Goal: Use online tool/utility: Utilize a website feature to perform a specific function

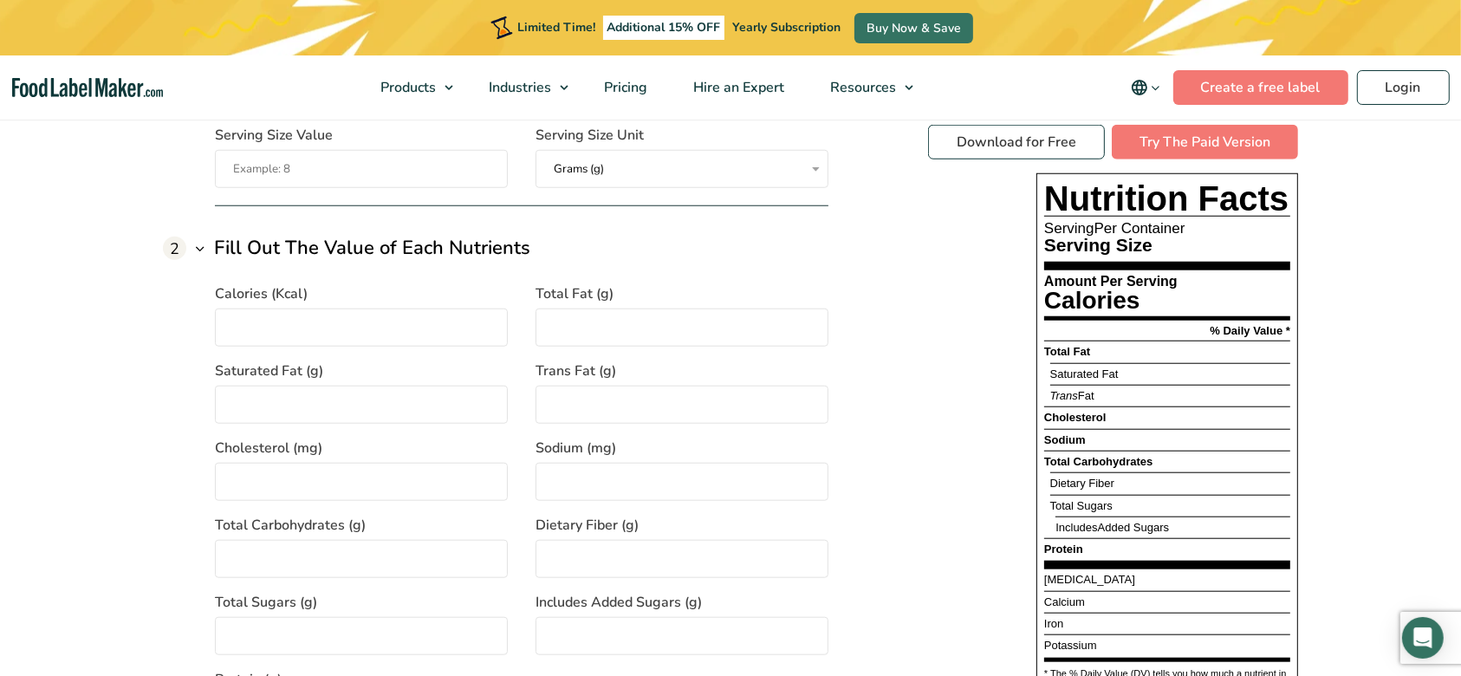
scroll to position [1617, 0]
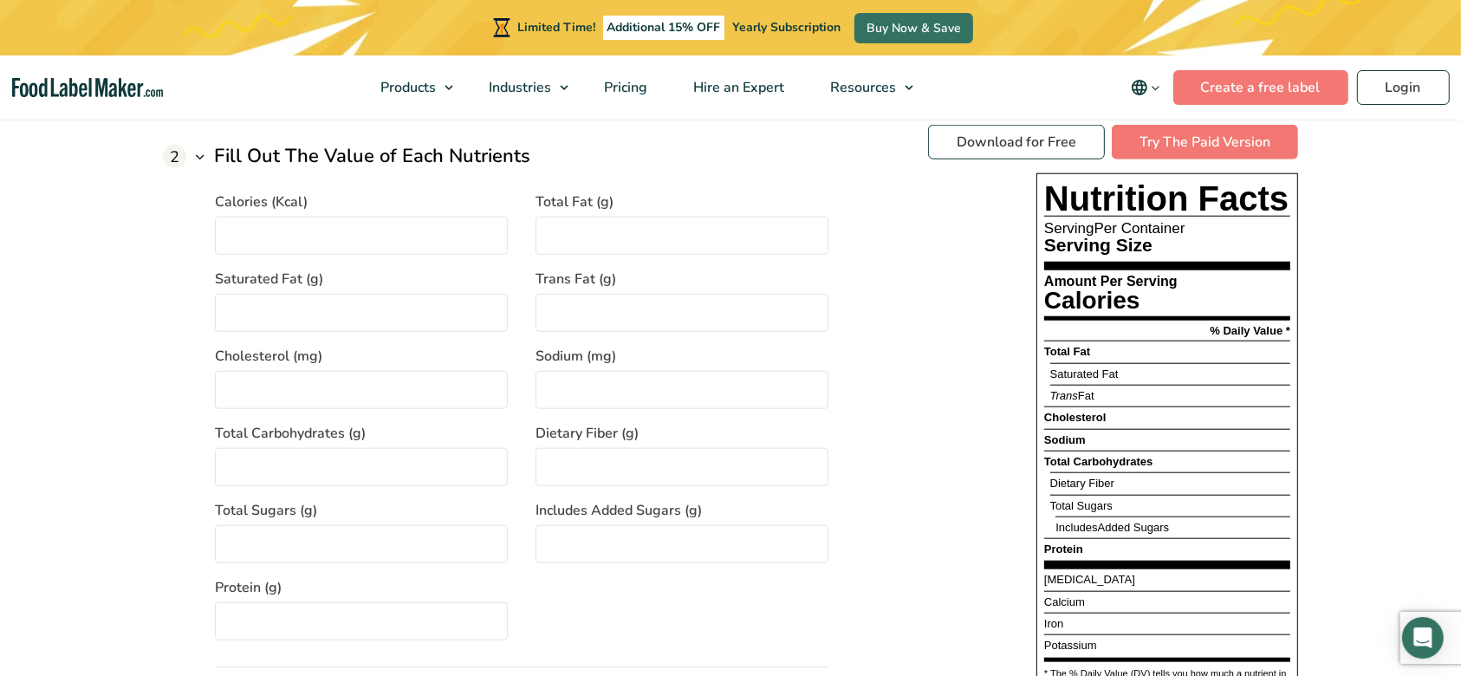
click at [269, 620] on input "Protein (g)" at bounding box center [361, 621] width 293 height 38
type input "9"
click at [727, 595] on div "Calories (Kcal) Total Fat (g) Saturated Fat (g) Trans Fat (g) Cholesterol (mg) …" at bounding box center [522, 406] width 614 height 470
click at [588, 237] on input "Total Fat (g)" at bounding box center [682, 236] width 293 height 38
type input "9"
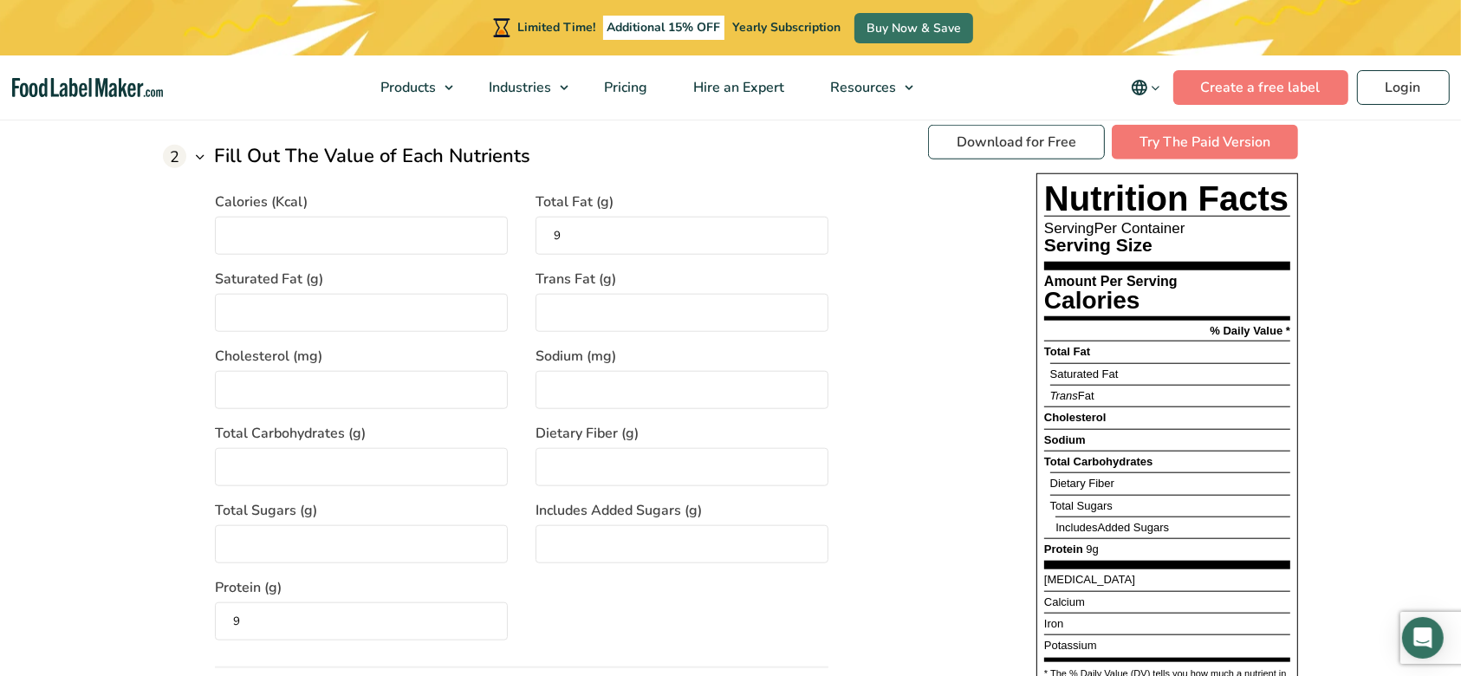
click at [939, 426] on div "Download for Free Try The Paid Version Nutrition Facts Serving Per Container Se…" at bounding box center [1113, 442] width 370 height 634
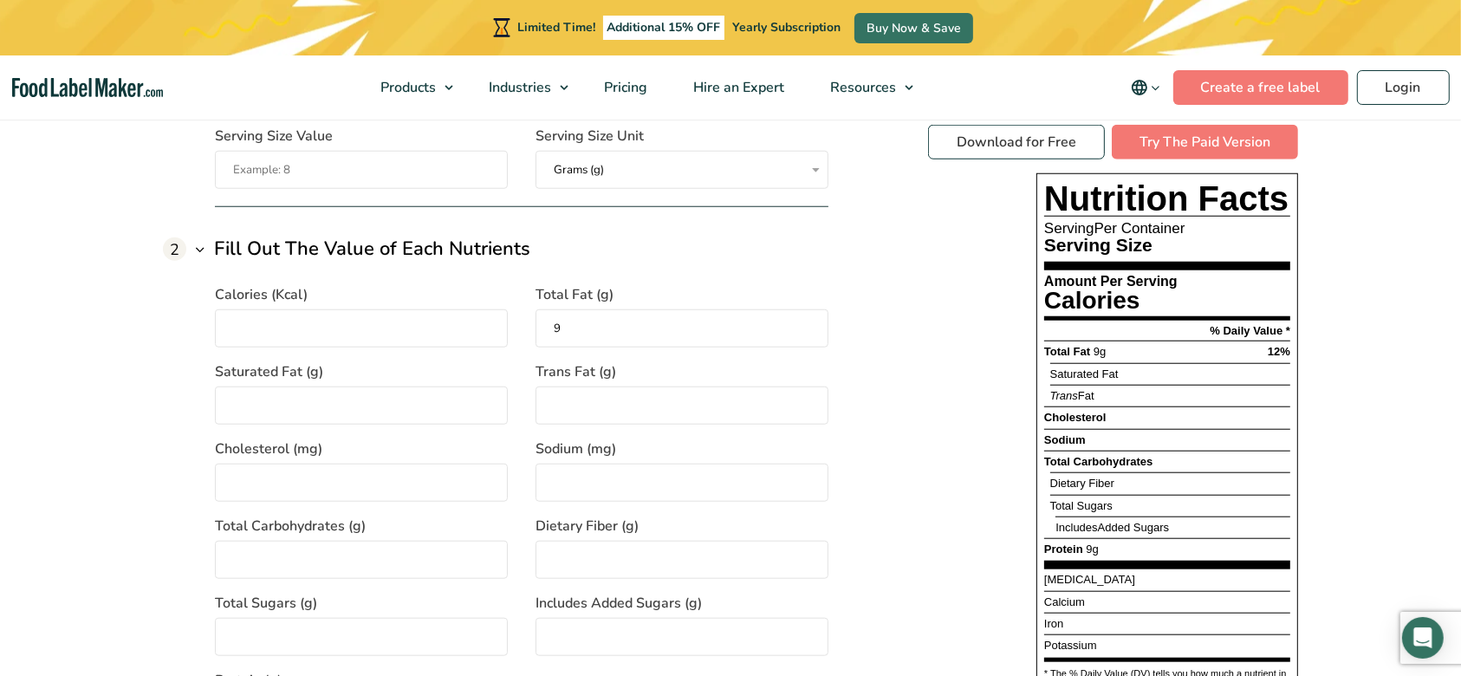
scroll to position [1502, 0]
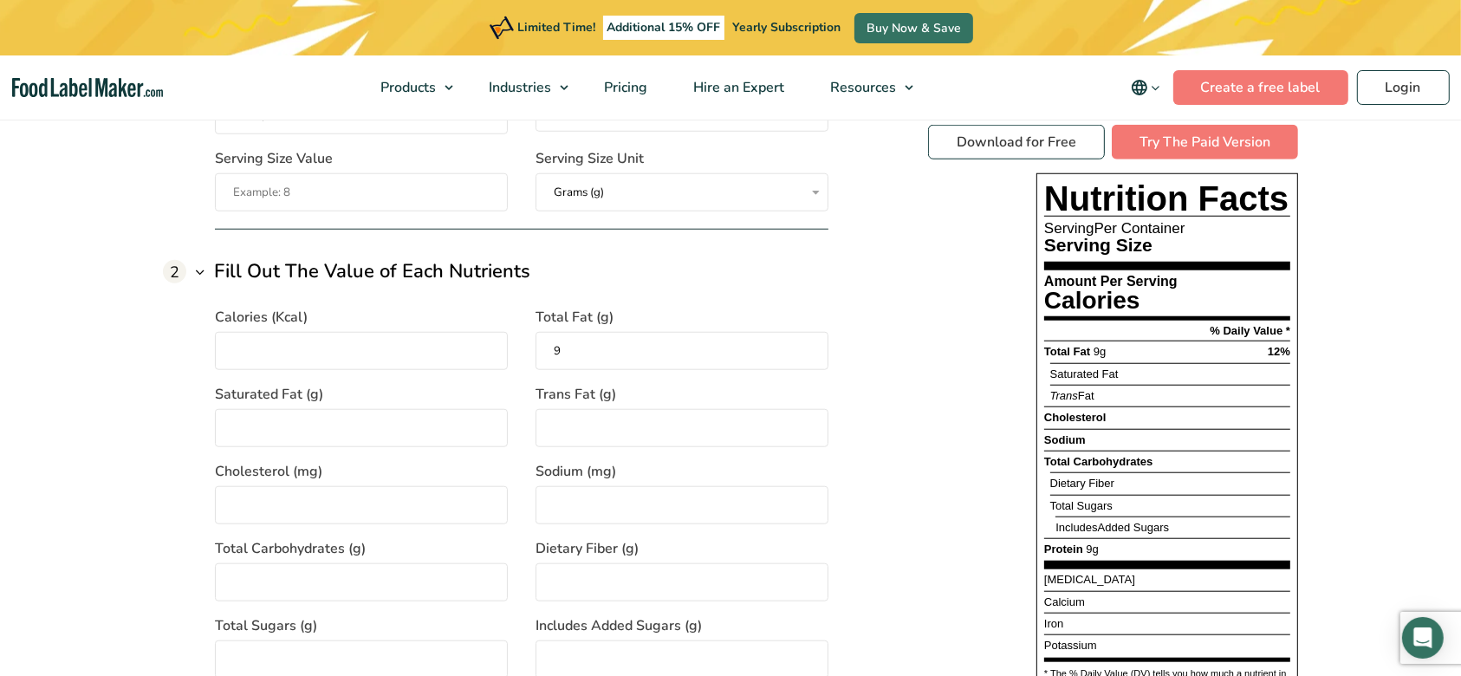
click at [269, 348] on input "Calories (Kcal)" at bounding box center [361, 351] width 293 height 38
type input "230"
drag, startPoint x: 1385, startPoint y: 297, endPoint x: 1384, endPoint y: 328, distance: 30.3
click at [1385, 297] on section "Free Nutrition Label Generator Introducing a tool designed to simplify the comp…" at bounding box center [730, 618] width 1461 height 1684
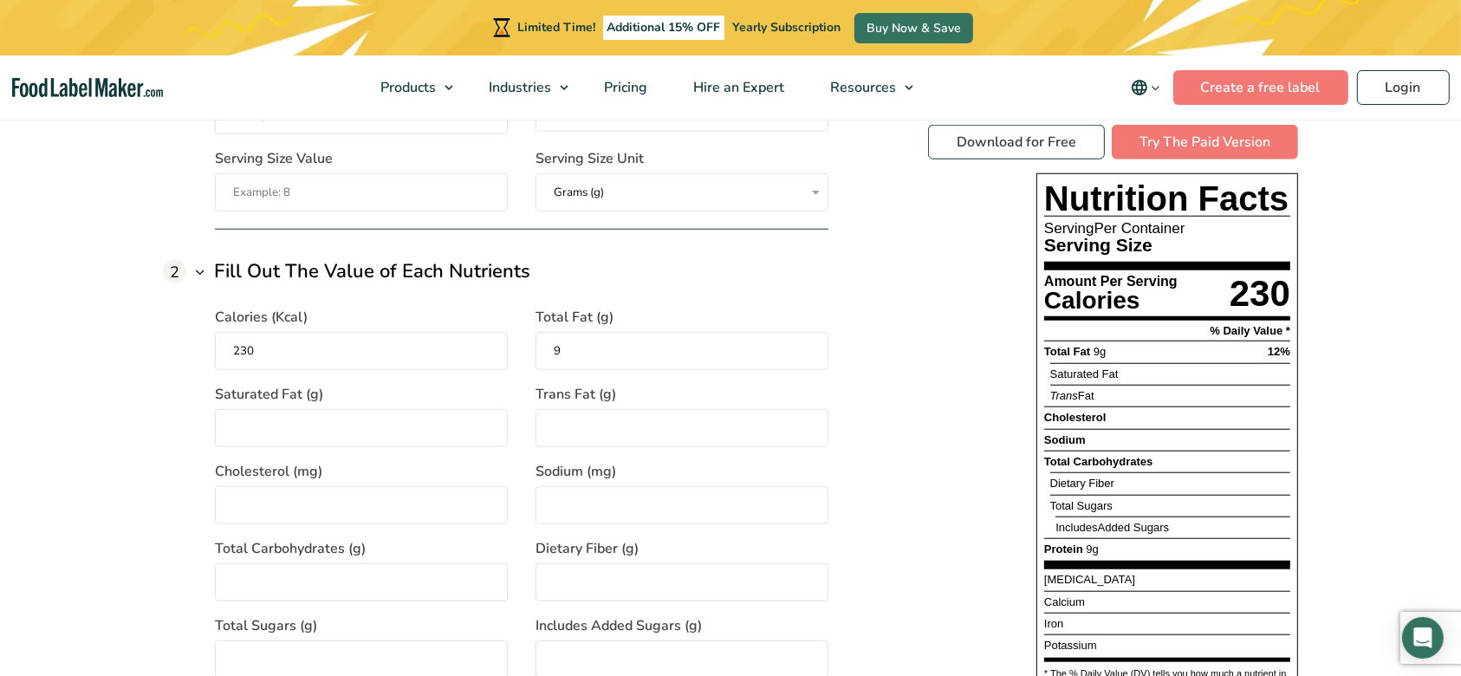
click at [1360, 295] on section "Free Nutrition Label Generator Introducing a tool designed to simplify the comp…" at bounding box center [730, 618] width 1461 height 1684
click at [594, 345] on input "9" at bounding box center [682, 351] width 293 height 38
click at [650, 31] on span "Additional 15% OFF" at bounding box center [664, 28] width 122 height 24
click at [699, 28] on span "Additional 15% OFF" at bounding box center [664, 28] width 122 height 24
drag, startPoint x: 260, startPoint y: 355, endPoint x: 260, endPoint y: 343, distance: 12.1
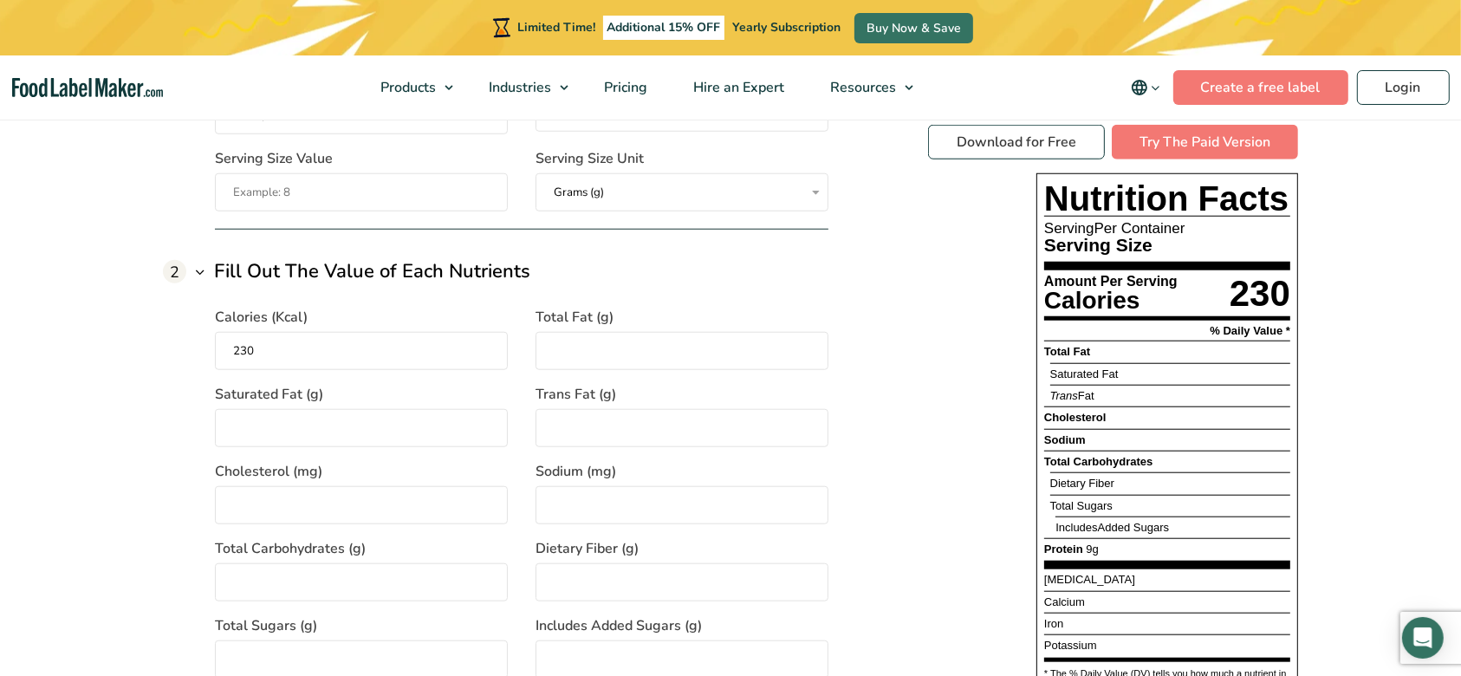
click at [260, 349] on input "230" at bounding box center [361, 351] width 293 height 38
drag, startPoint x: 260, startPoint y: 343, endPoint x: 128, endPoint y: 345, distance: 131.7
click at [128, 345] on section "Free Nutrition Label Generator Introducing a tool designed to simplify the comp…" at bounding box center [730, 618] width 1461 height 1684
click at [686, 26] on span "Additional 15% OFF" at bounding box center [664, 28] width 122 height 24
click at [491, 27] on icon "Lottie animation" at bounding box center [501, 27] width 55 height 55
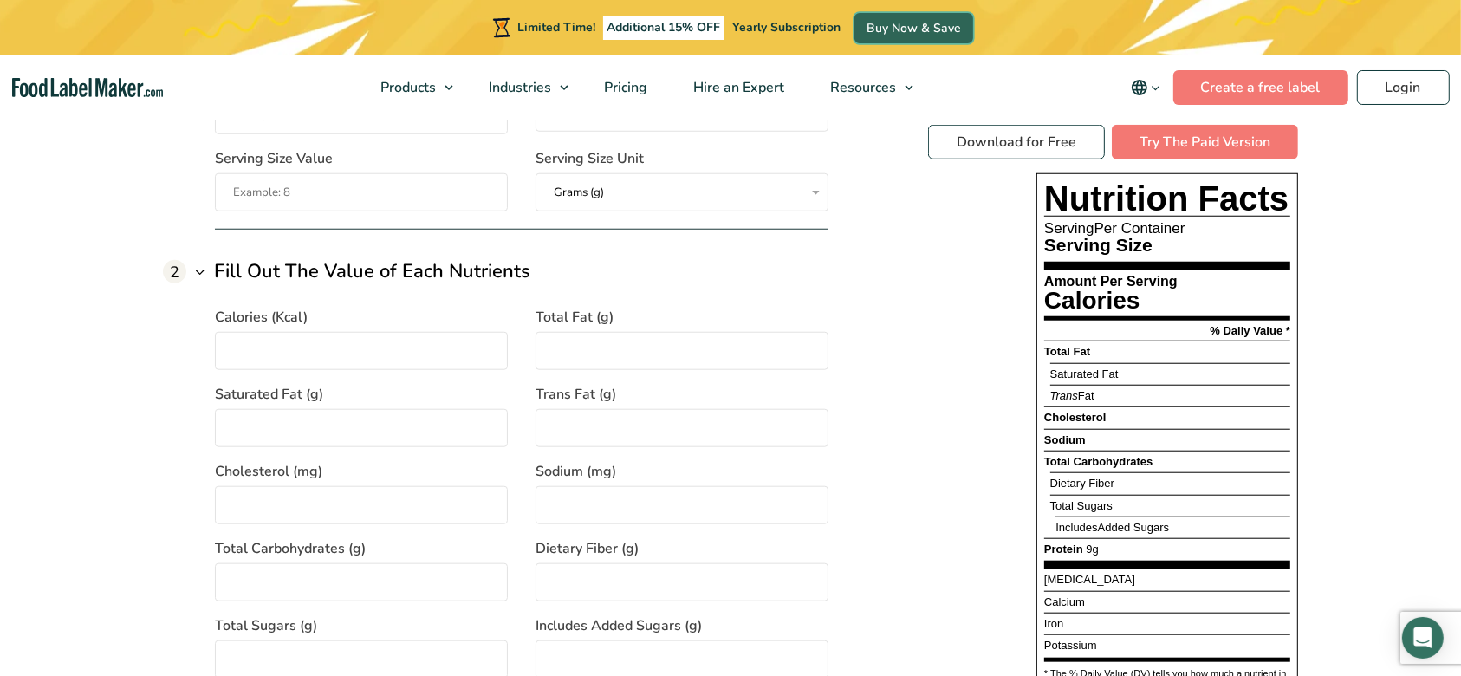
click at [901, 25] on link "Buy Now & Save" at bounding box center [914, 28] width 119 height 30
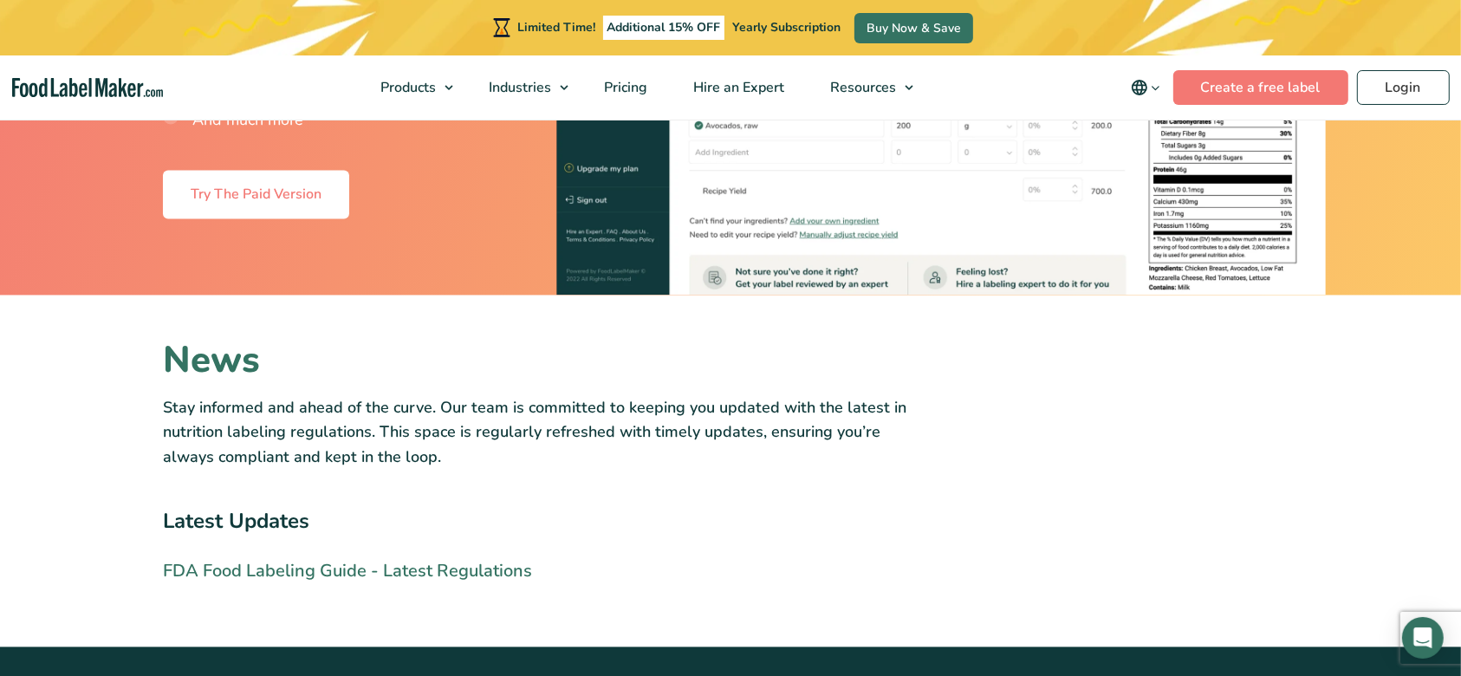
scroll to position [3582, 0]
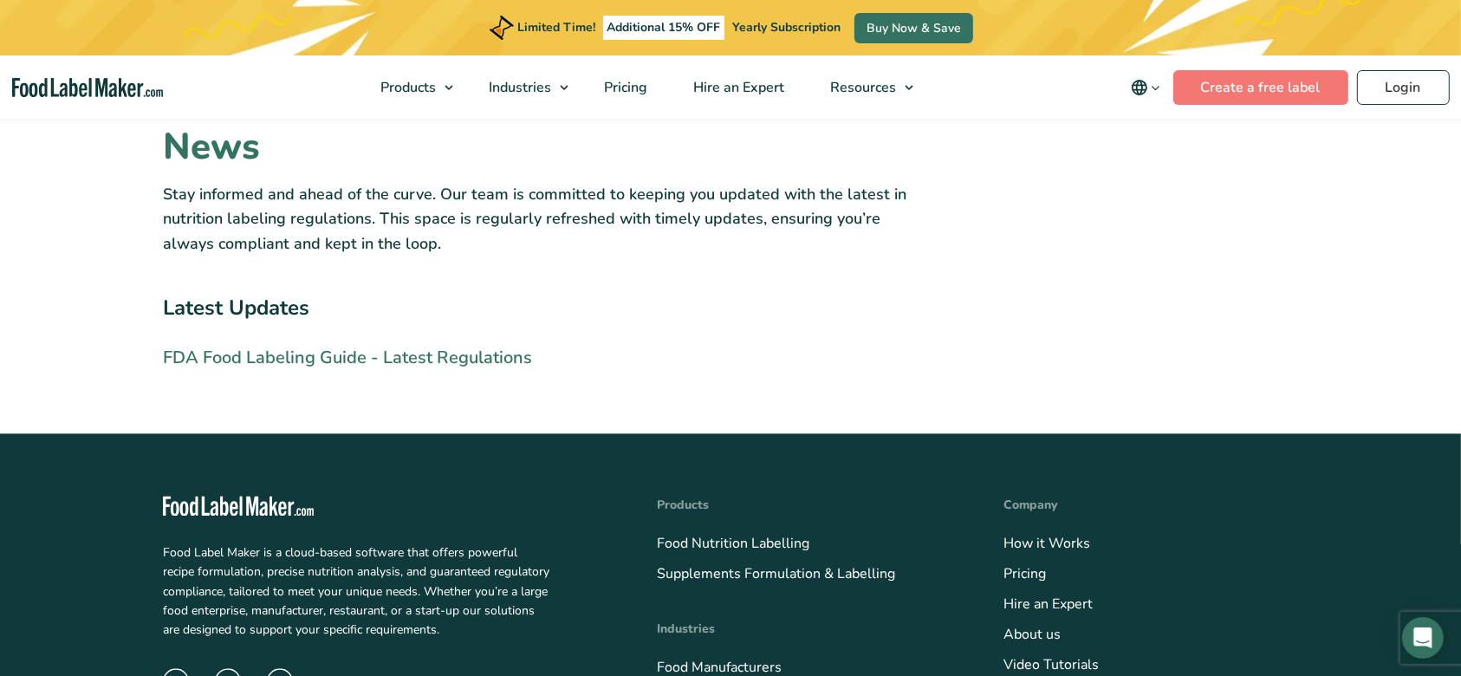
click at [271, 361] on span "FDA Food Labeling Guide - Latest Regulations" at bounding box center [347, 357] width 369 height 23
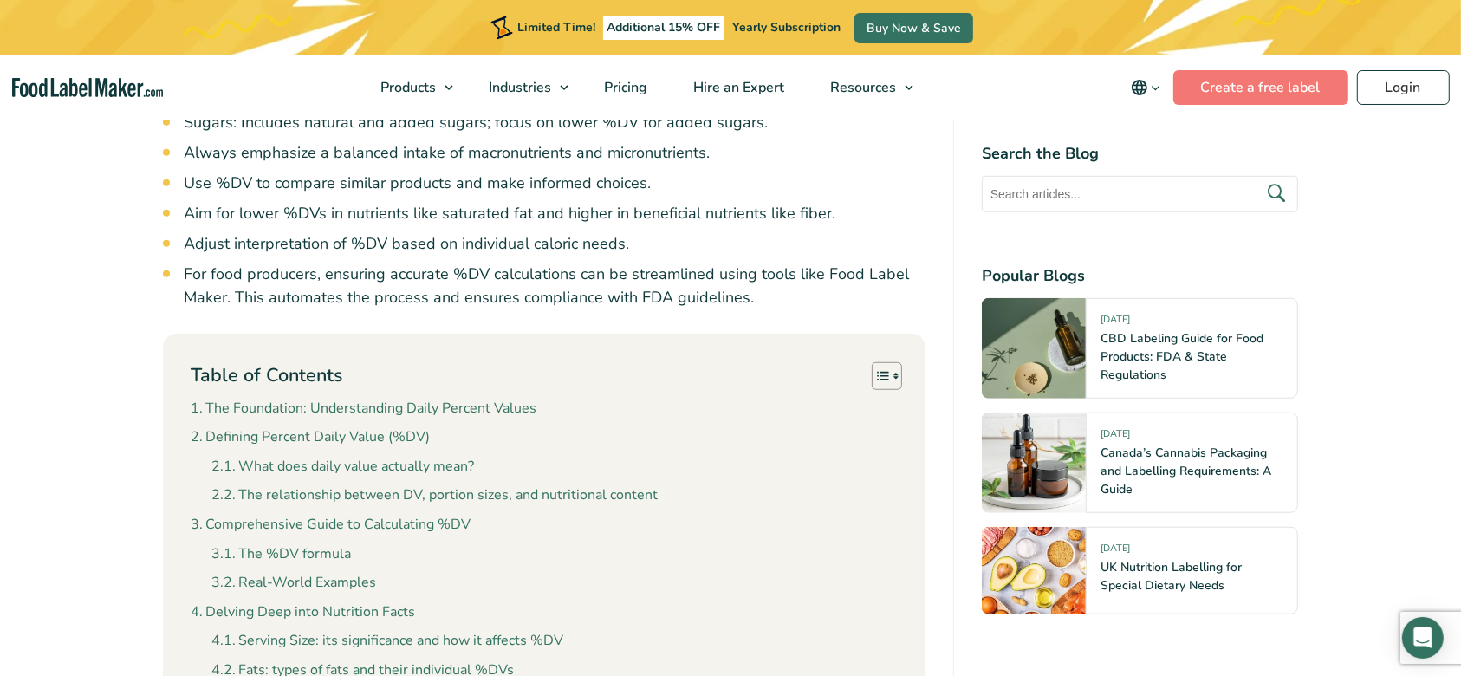
scroll to position [1387, 0]
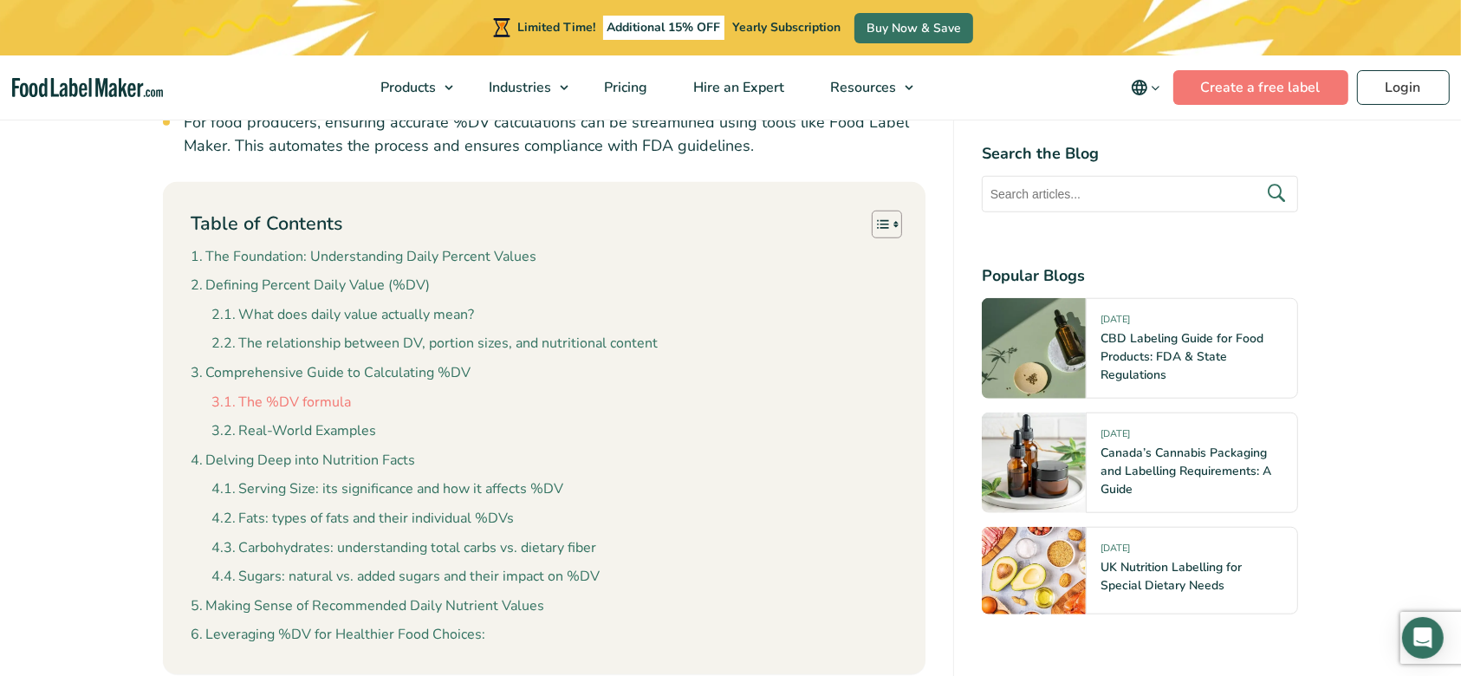
click at [263, 406] on link "The %DV formula" at bounding box center [281, 403] width 140 height 23
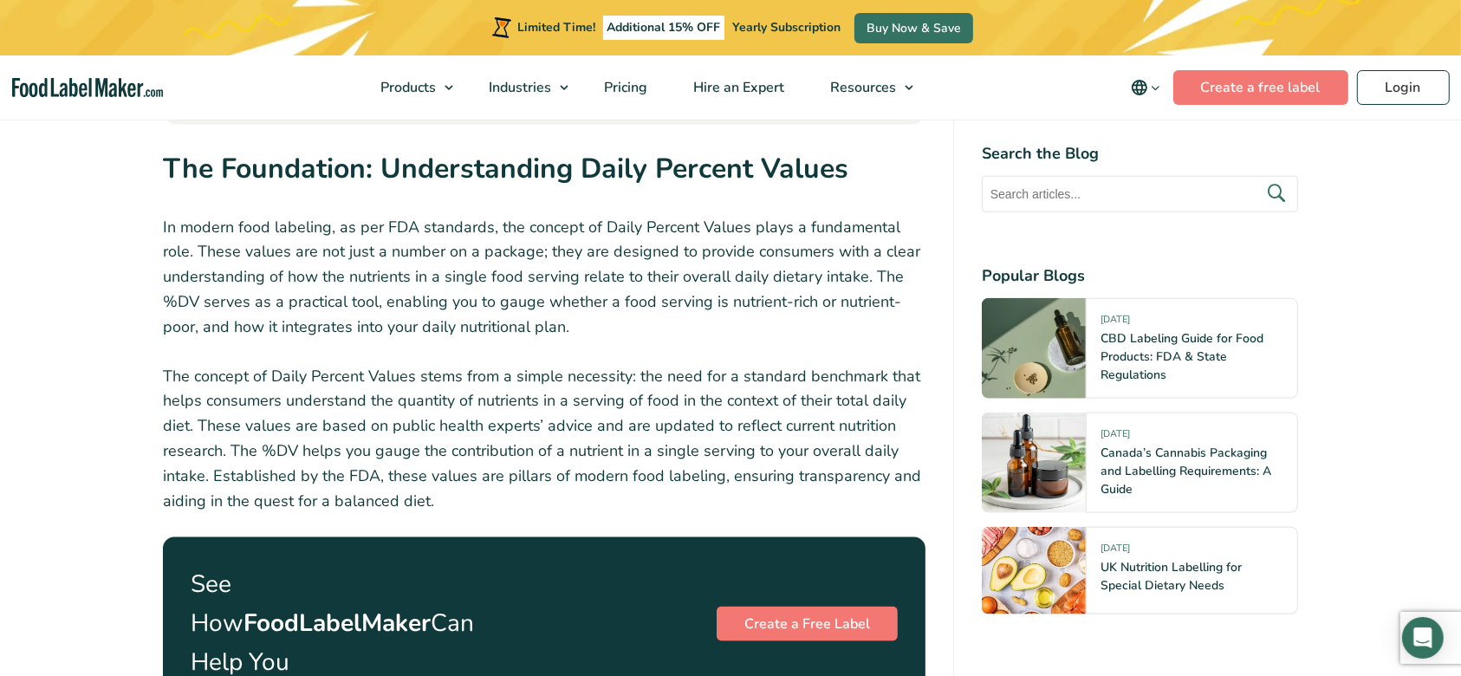
scroll to position [1964, 0]
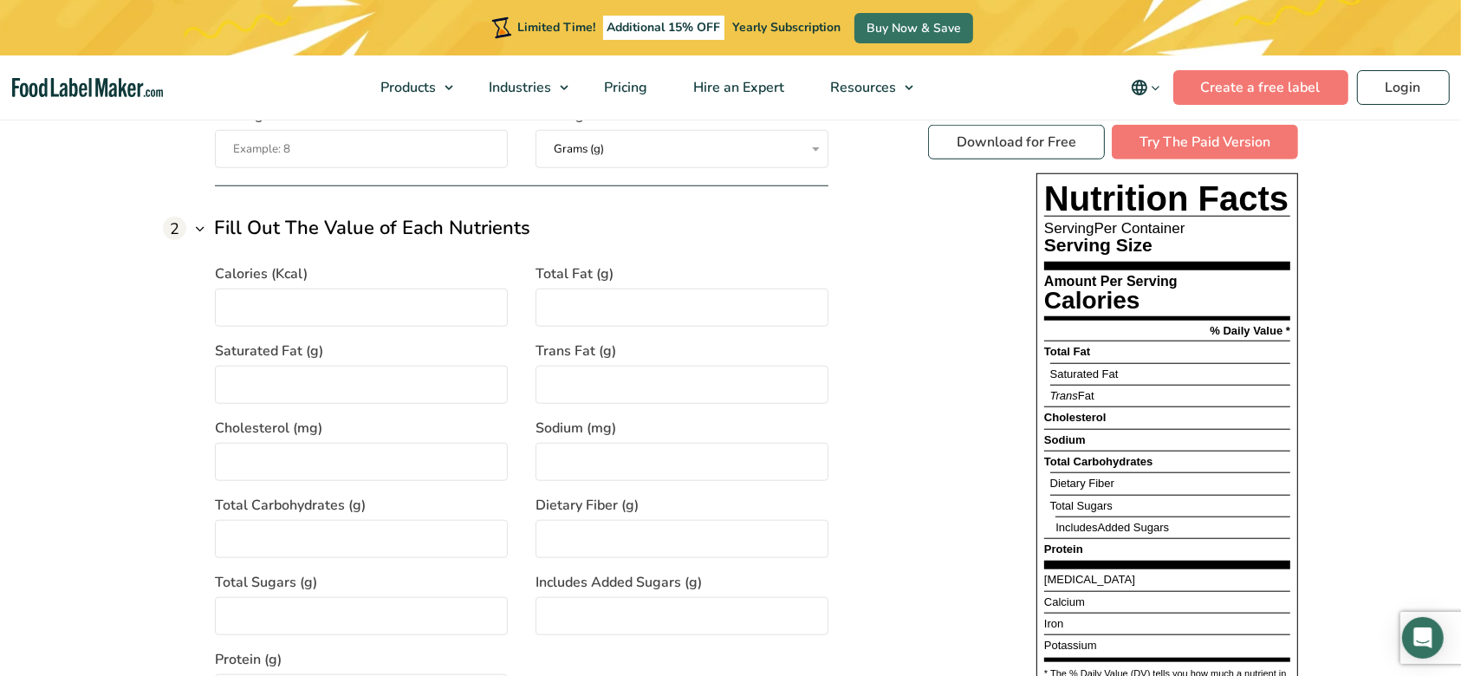
click at [312, 302] on input "Calories (Kcal)" at bounding box center [361, 308] width 293 height 38
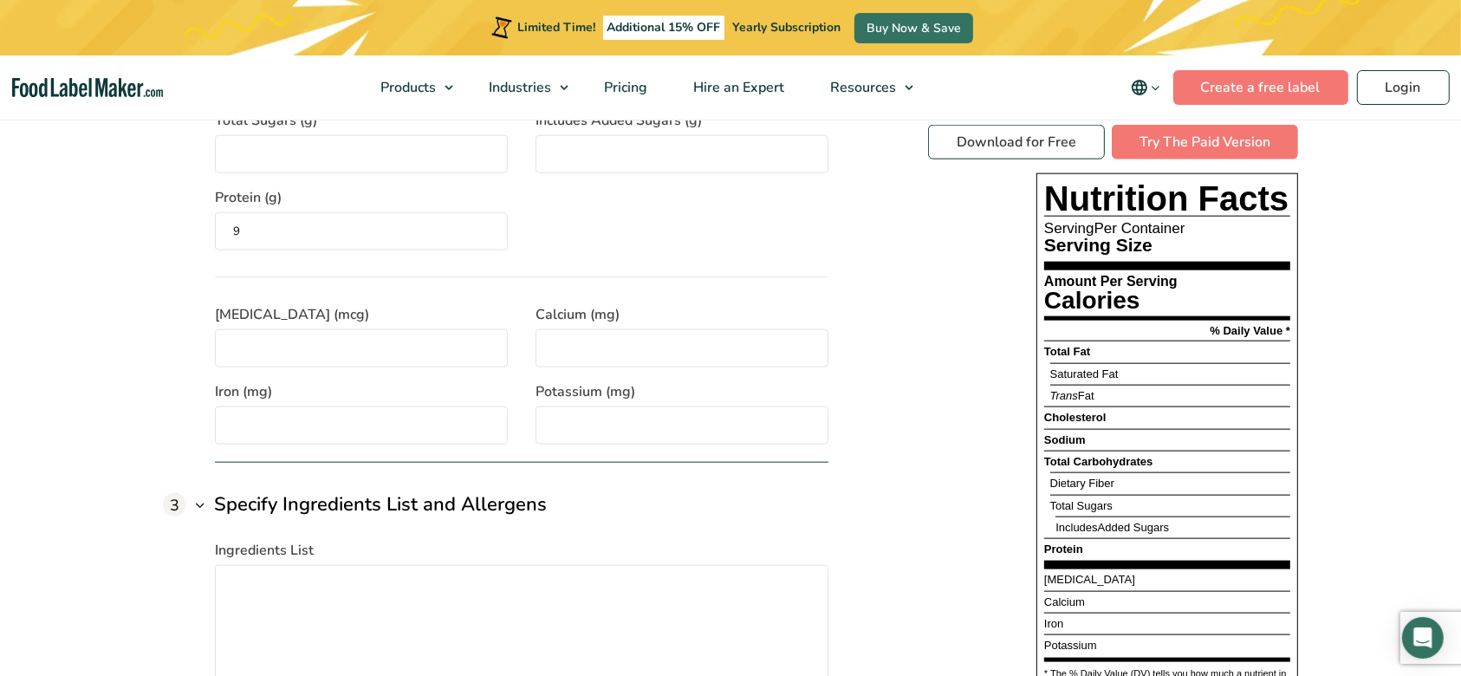
click at [1352, 393] on section "Free Nutrition Label Generator Introducing a tool designed to simplify the comp…" at bounding box center [730, 113] width 1461 height 1684
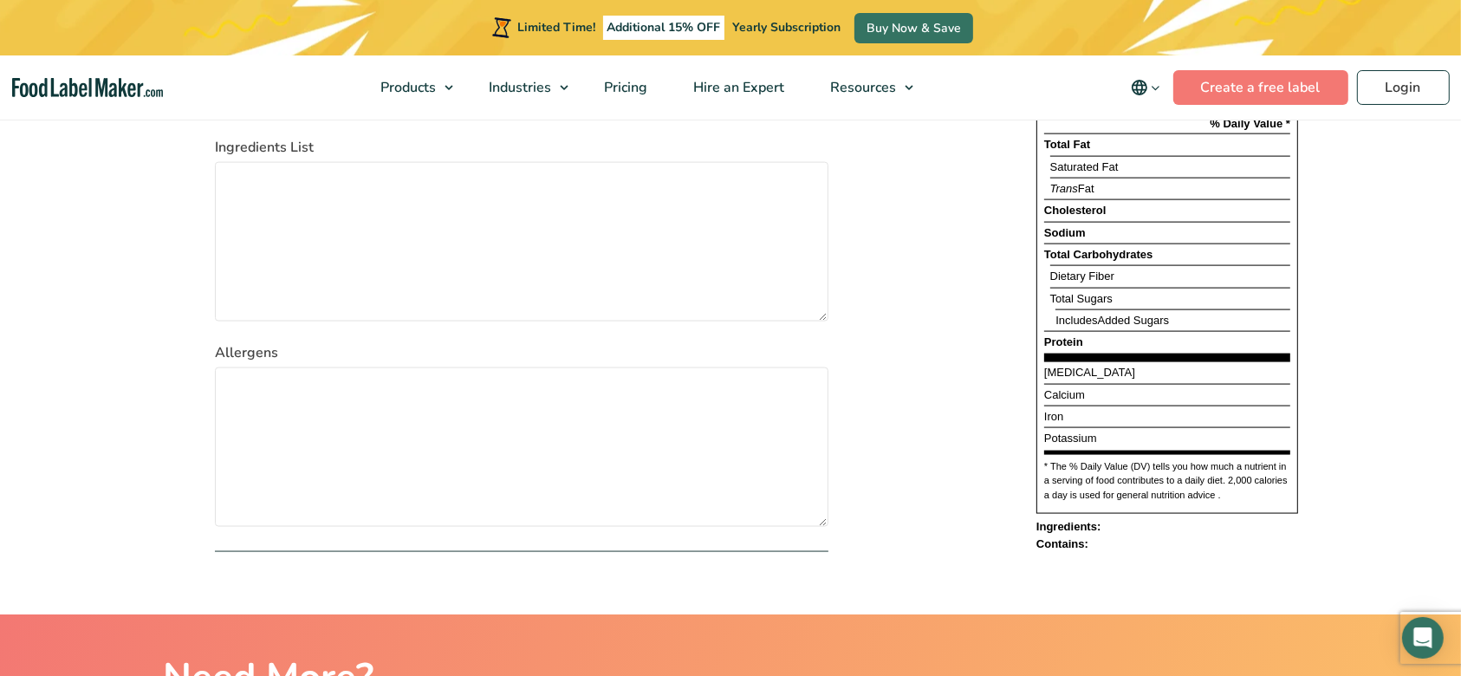
scroll to position [2239, 0]
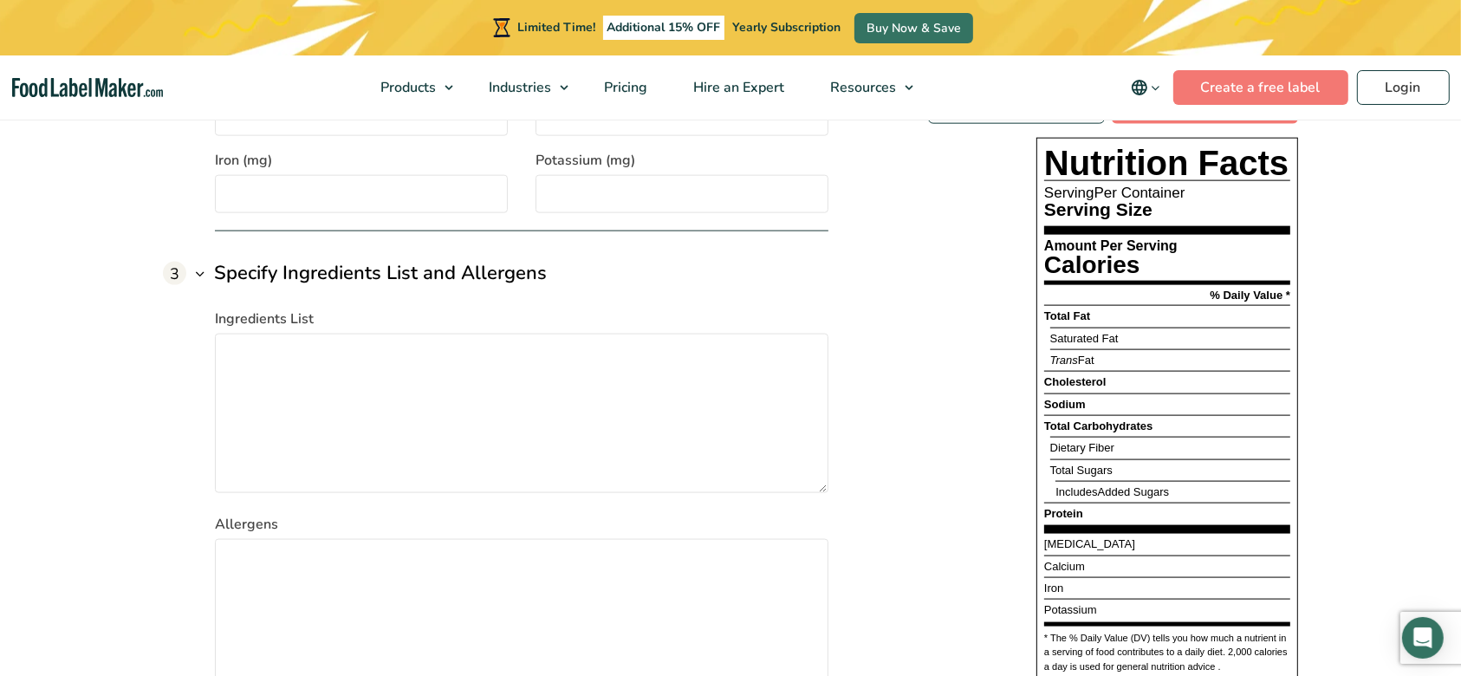
drag, startPoint x: 864, startPoint y: 255, endPoint x: 875, endPoint y: 293, distance: 39.8
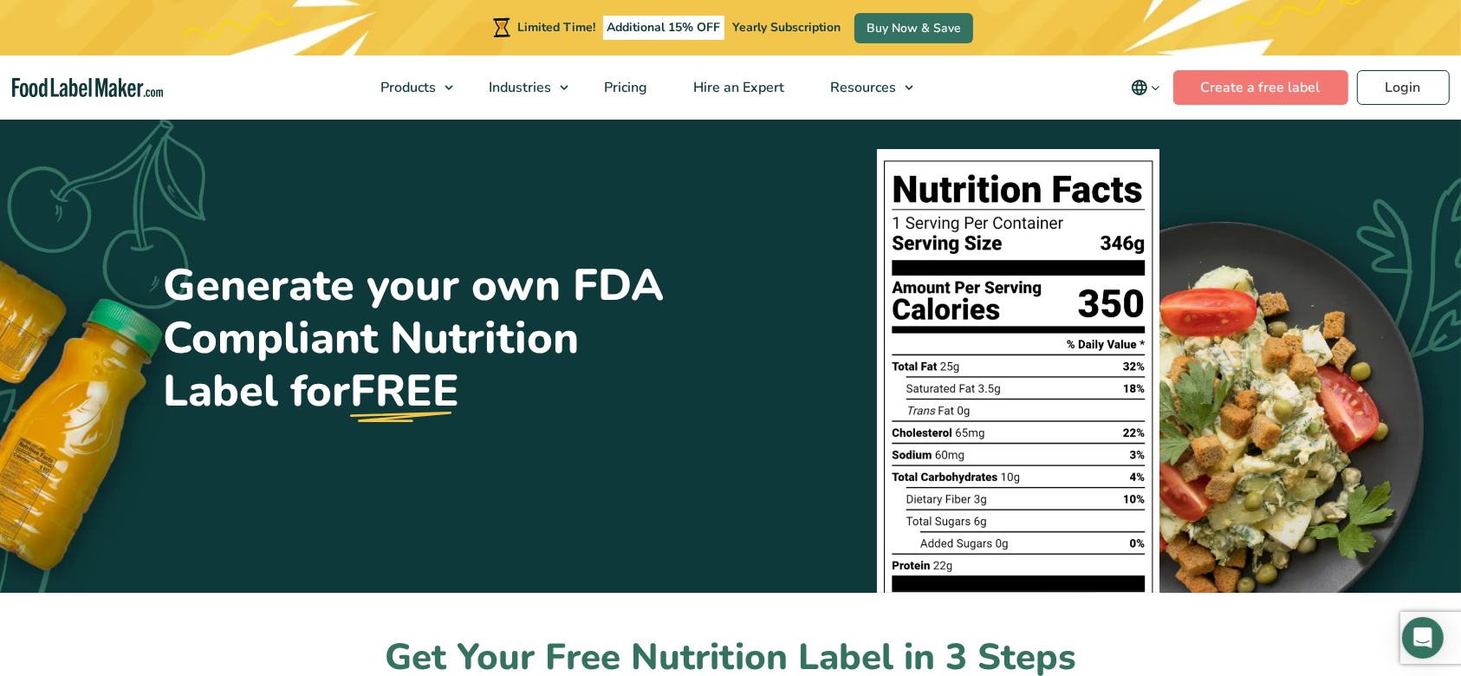
scroll to position [0, 0]
